Goal: Book appointment/travel/reservation

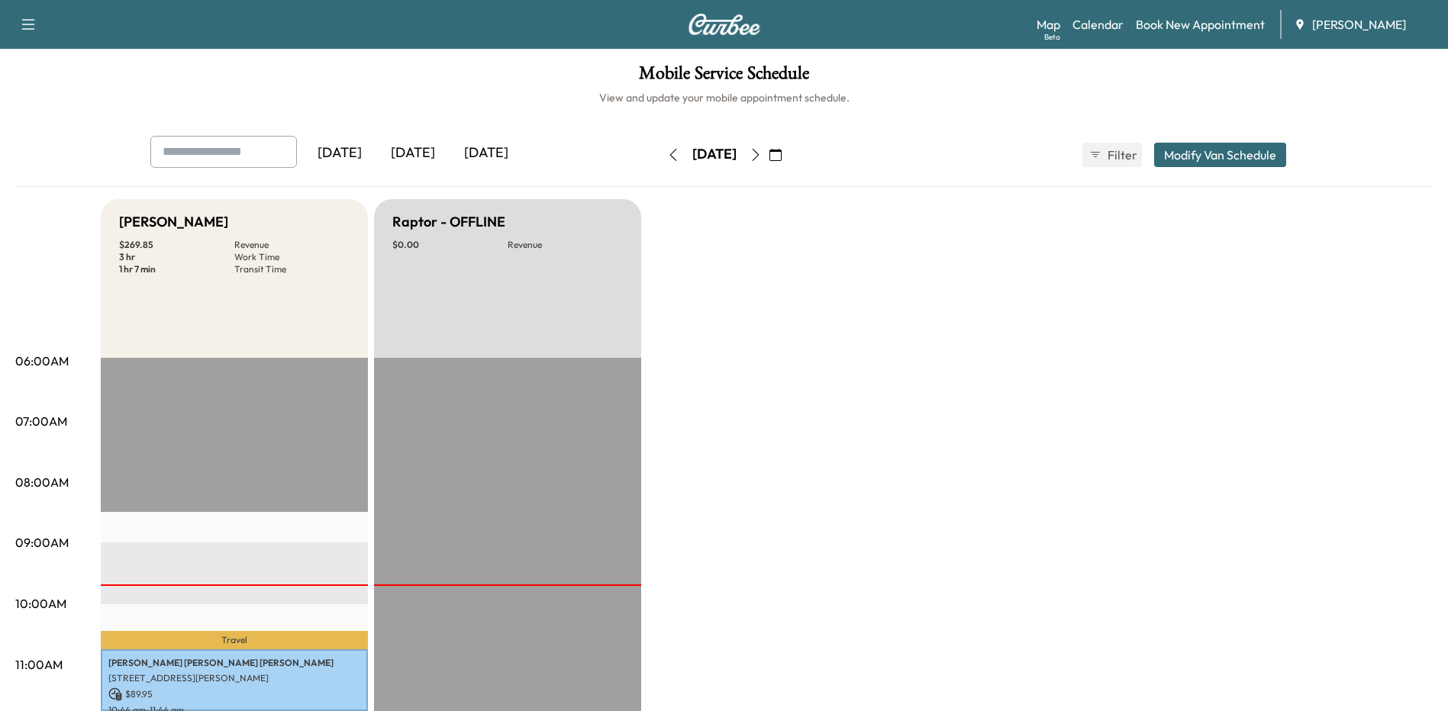
click at [762, 151] on icon "button" at bounding box center [755, 155] width 12 height 12
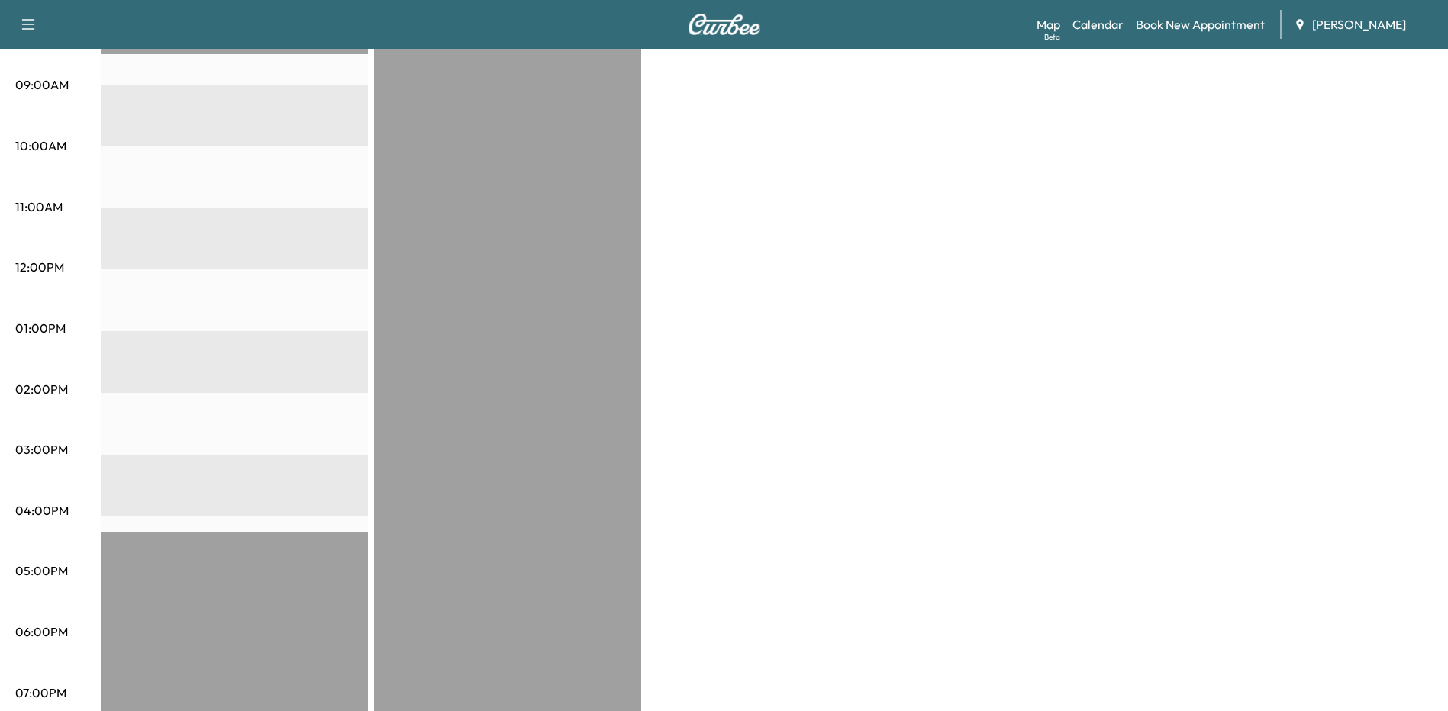
scroll to position [76, 0]
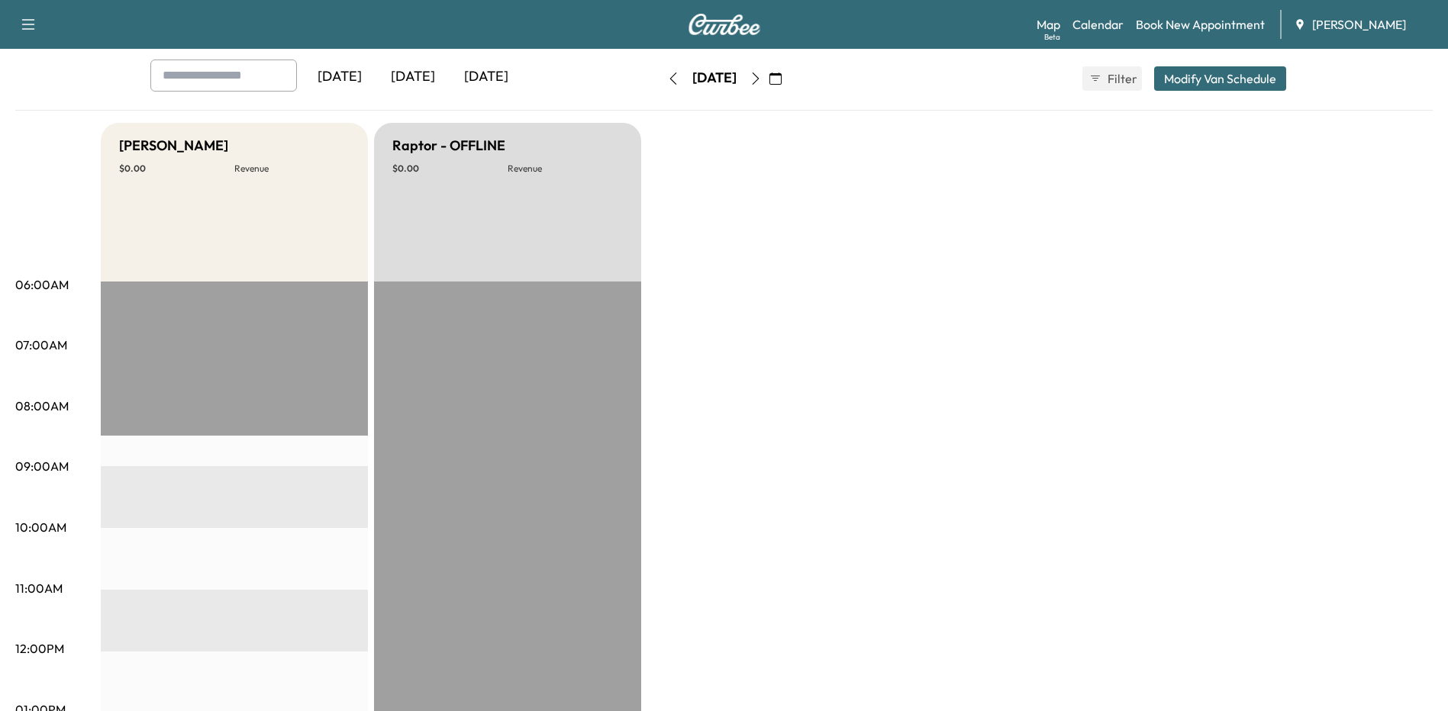
click at [762, 74] on icon "button" at bounding box center [755, 78] width 12 height 12
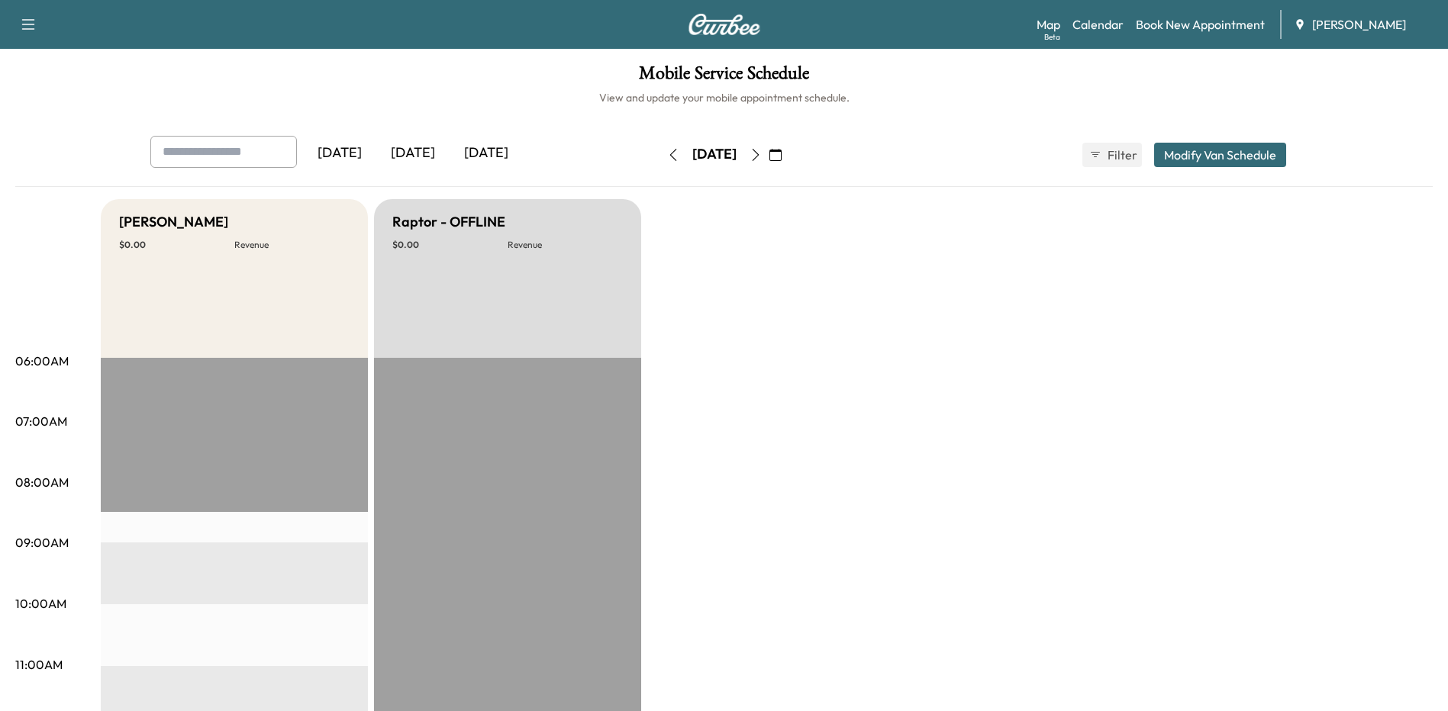
click at [762, 154] on icon "button" at bounding box center [755, 155] width 12 height 12
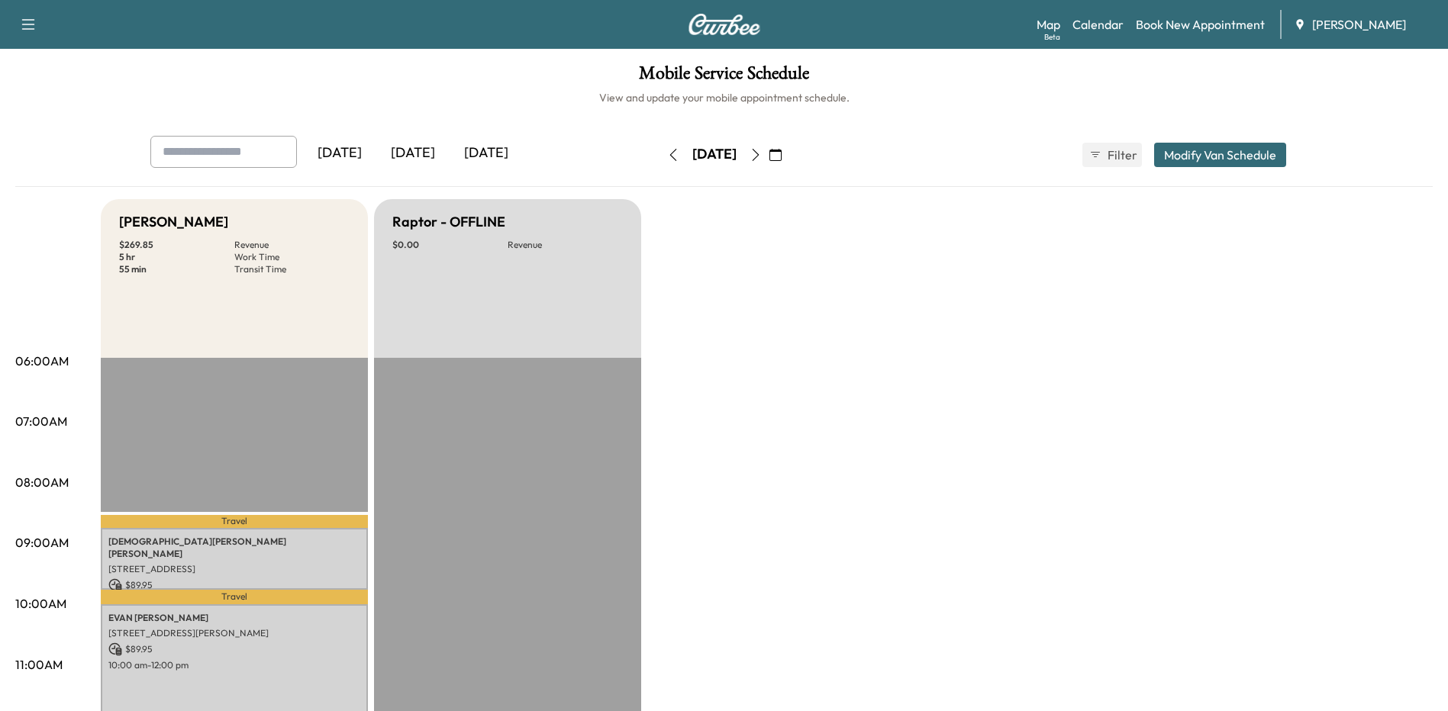
click at [660, 163] on button "button" at bounding box center [673, 155] width 26 height 24
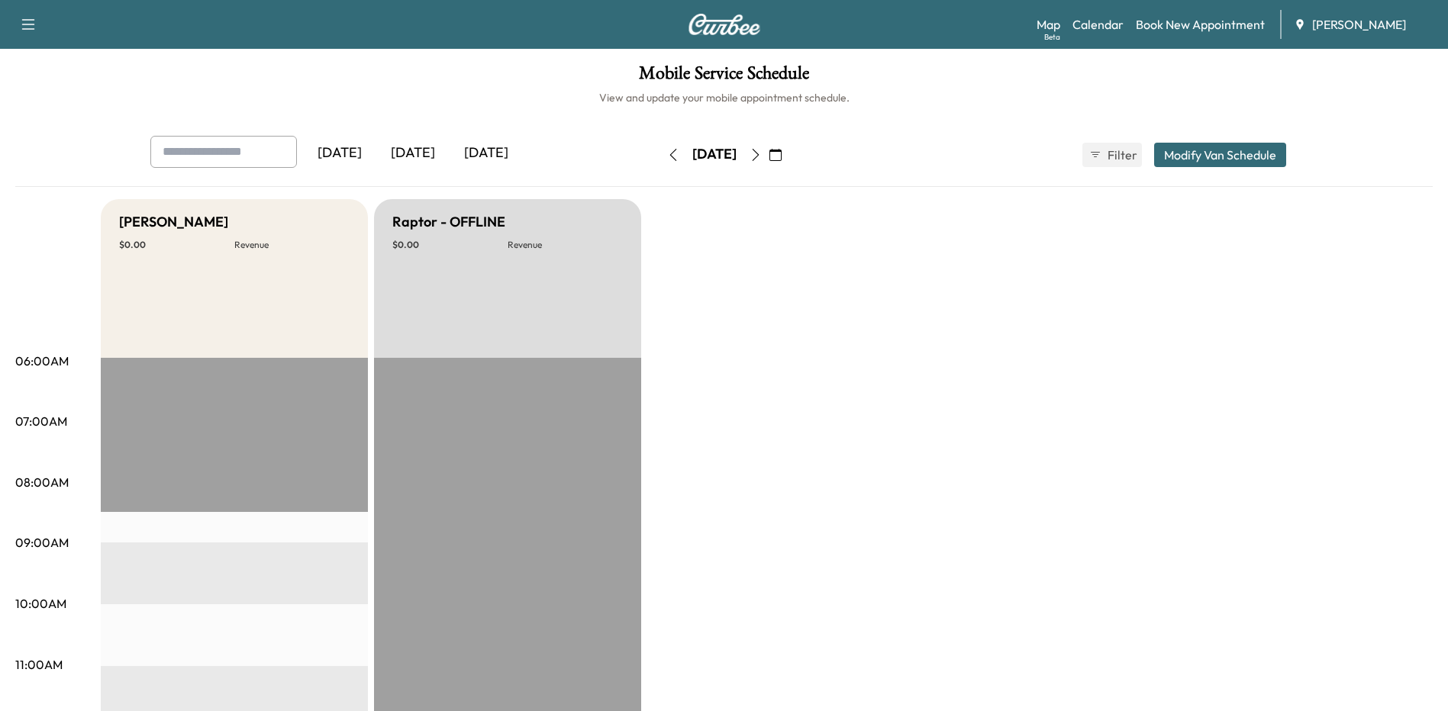
click at [660, 162] on div "[DATE]" at bounding box center [714, 155] width 108 height 24
click at [660, 153] on button "button" at bounding box center [673, 155] width 26 height 24
click at [667, 157] on icon "button" at bounding box center [673, 155] width 12 height 12
